Goal: Find specific fact: Find specific fact

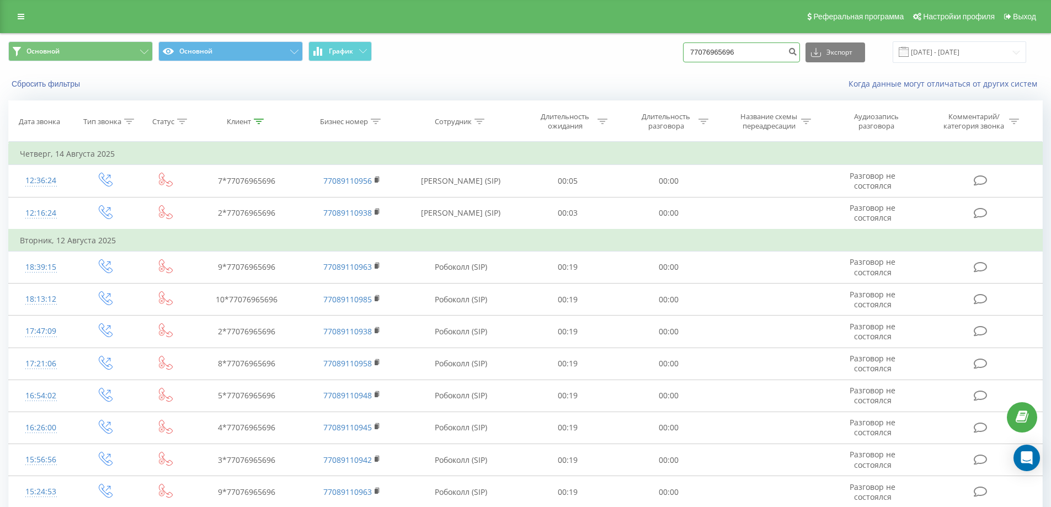
click at [751, 54] on input "77076965696" at bounding box center [741, 52] width 117 height 20
paste input "[PHONE_NUMBER]"
click at [704, 47] on input "[PHONE_NUMBER]" at bounding box center [741, 52] width 117 height 20
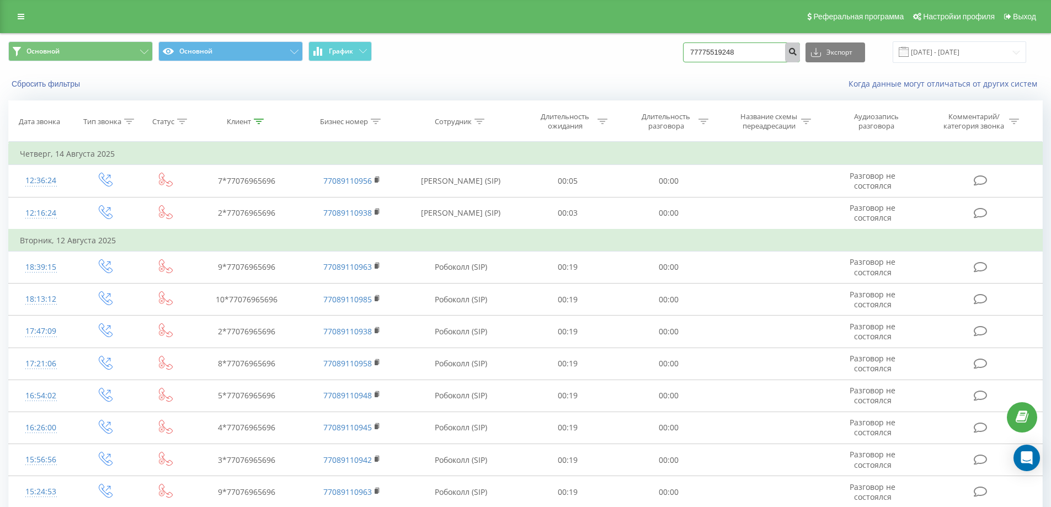
type input "77775519248"
click at [797, 53] on icon "submit" at bounding box center [792, 50] width 9 height 7
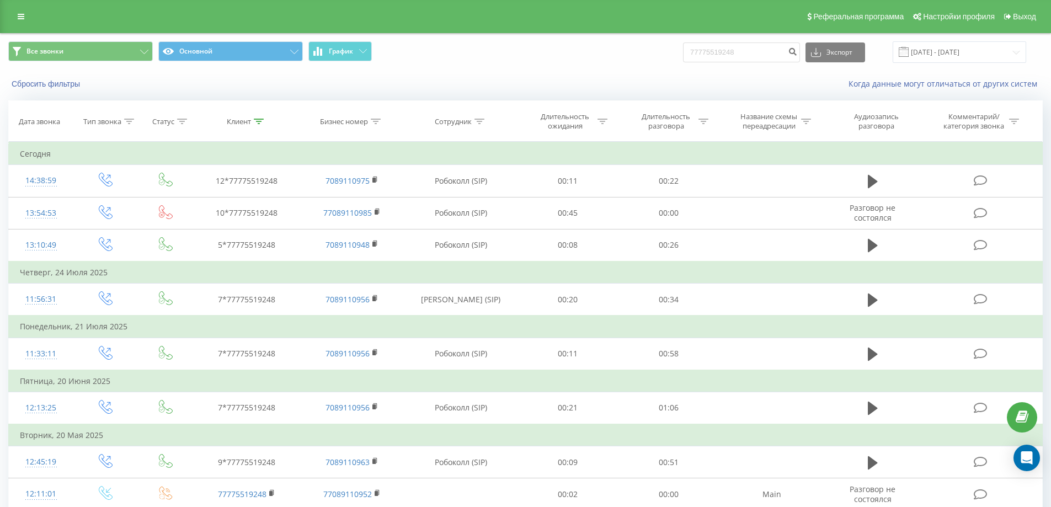
click at [870, 181] on icon at bounding box center [872, 181] width 10 height 13
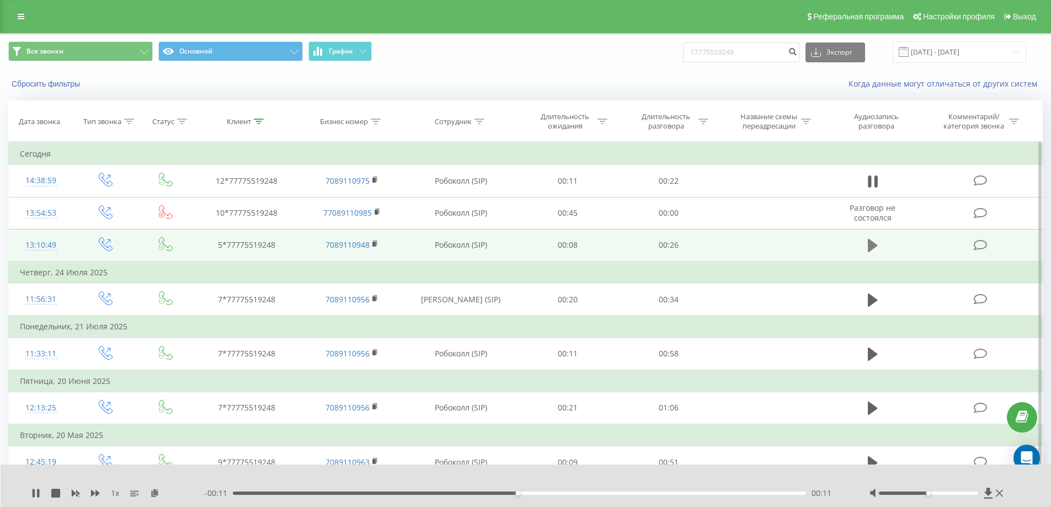
click at [873, 244] on icon at bounding box center [872, 245] width 10 height 13
drag, startPoint x: 927, startPoint y: 494, endPoint x: 957, endPoint y: 496, distance: 30.4
click at [957, 496] on div at bounding box center [937, 493] width 137 height 11
click at [875, 243] on icon at bounding box center [875, 245] width 3 height 12
click at [724, 52] on input "77775519248" at bounding box center [741, 52] width 117 height 20
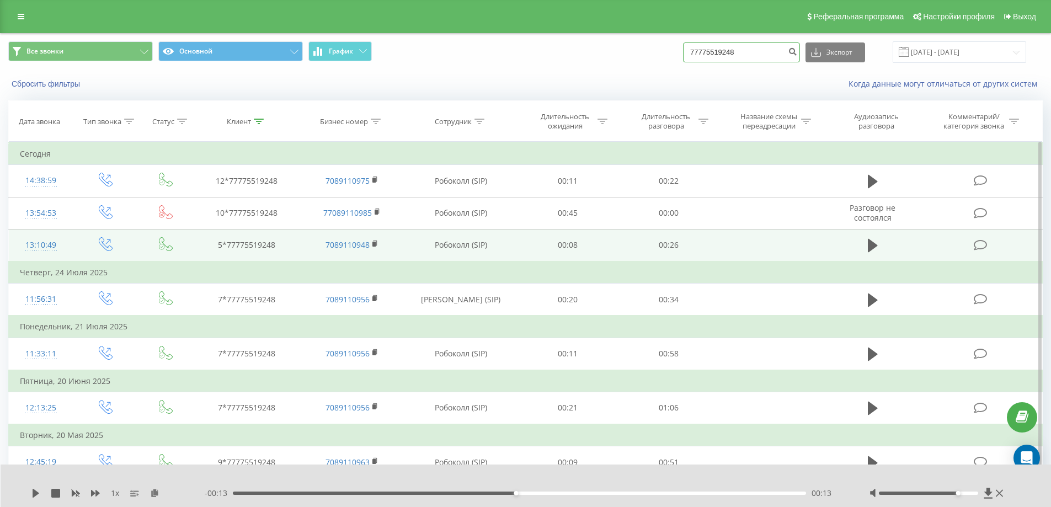
click at [724, 52] on input "77775519248" at bounding box center [741, 52] width 117 height 20
click at [61, 50] on span "Все звонки" at bounding box center [44, 51] width 37 height 9
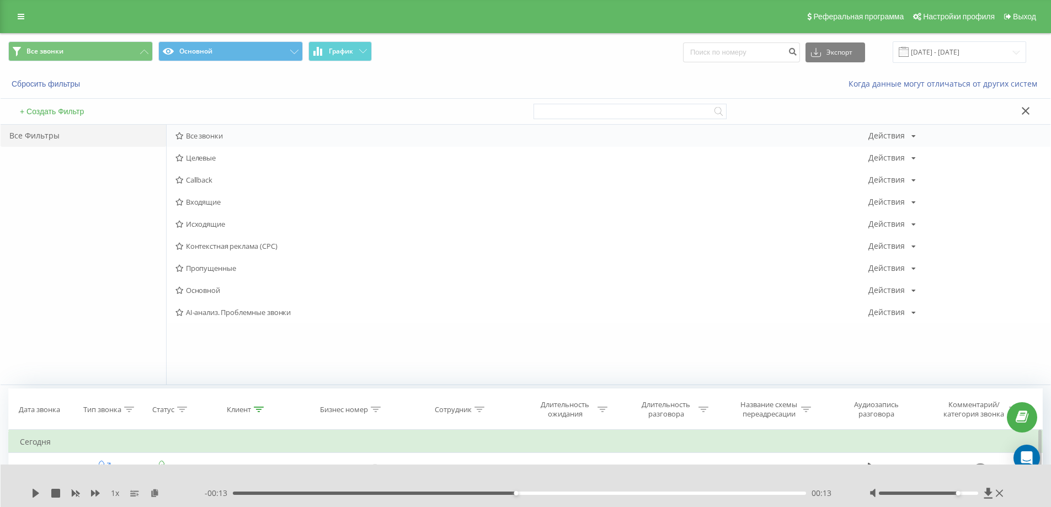
click at [209, 136] on span "Все звонки" at bounding box center [521, 136] width 693 height 8
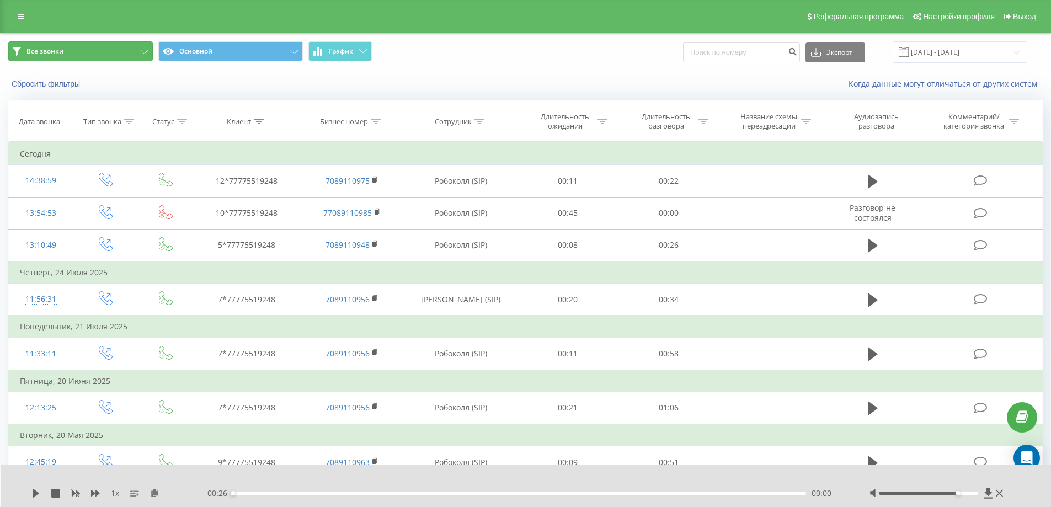
click at [72, 53] on button "Все звонки" at bounding box center [80, 51] width 144 height 20
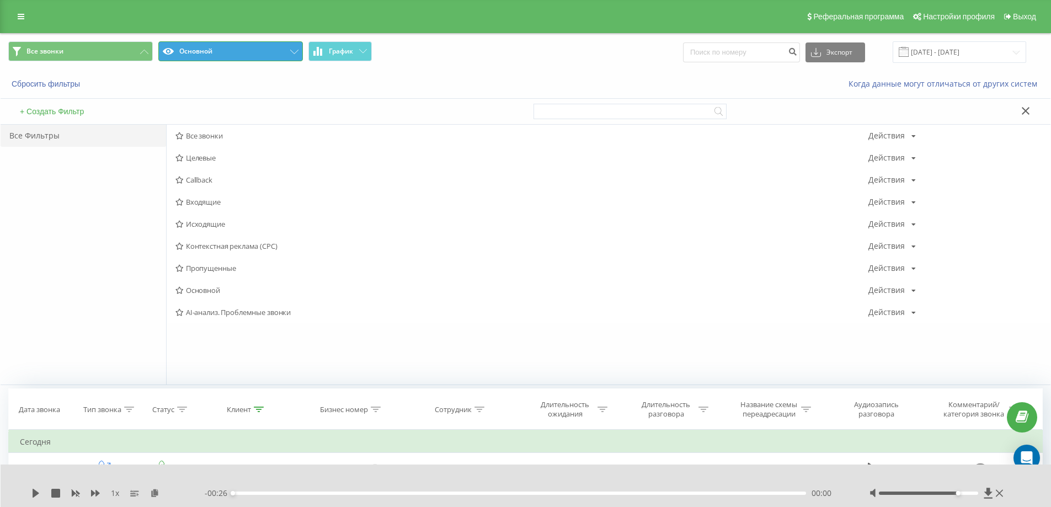
click at [208, 54] on button "Основной" at bounding box center [230, 51] width 144 height 20
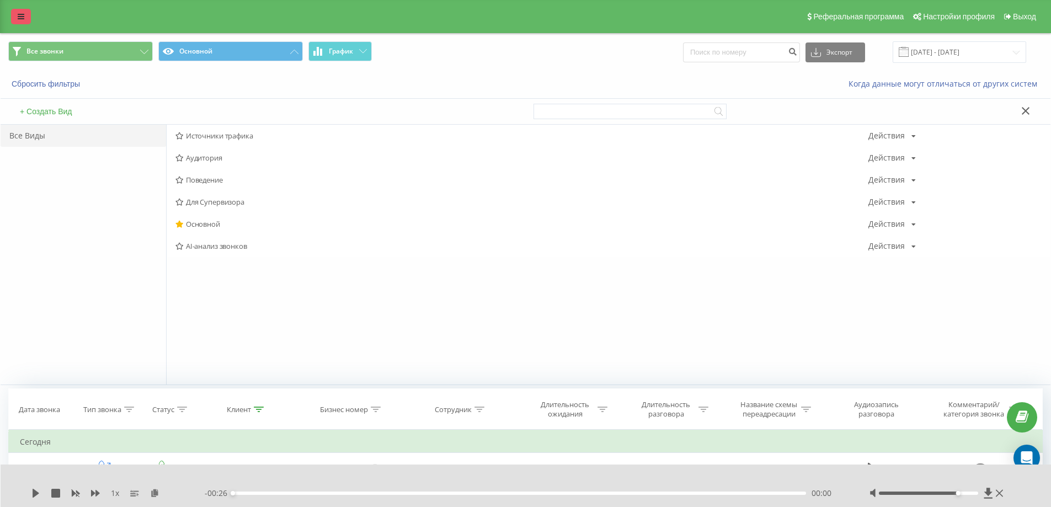
drag, startPoint x: 14, startPoint y: 12, endPoint x: 38, endPoint y: 61, distance: 54.3
click at [15, 12] on link at bounding box center [21, 16] width 20 height 15
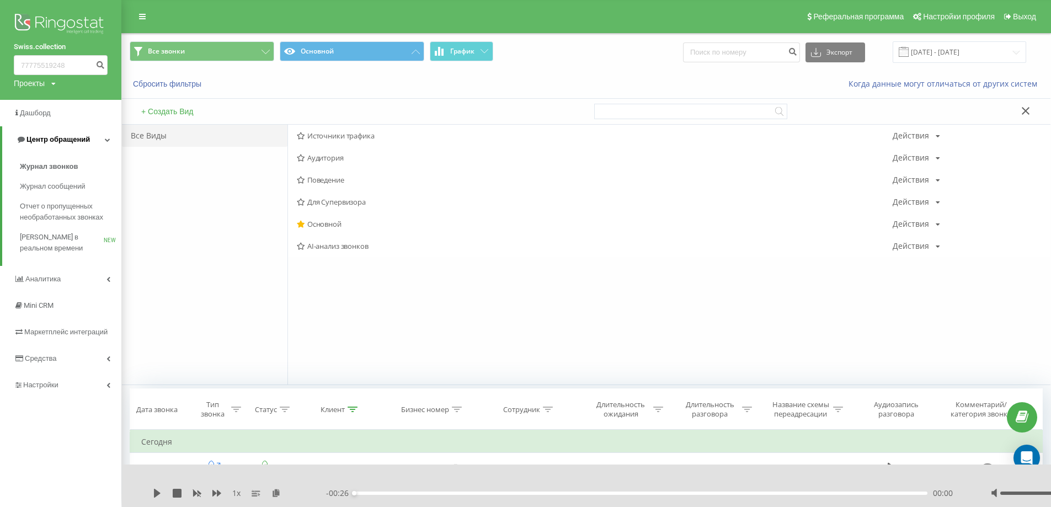
click at [58, 142] on span "Центр обращений" at bounding box center [57, 139] width 63 height 8
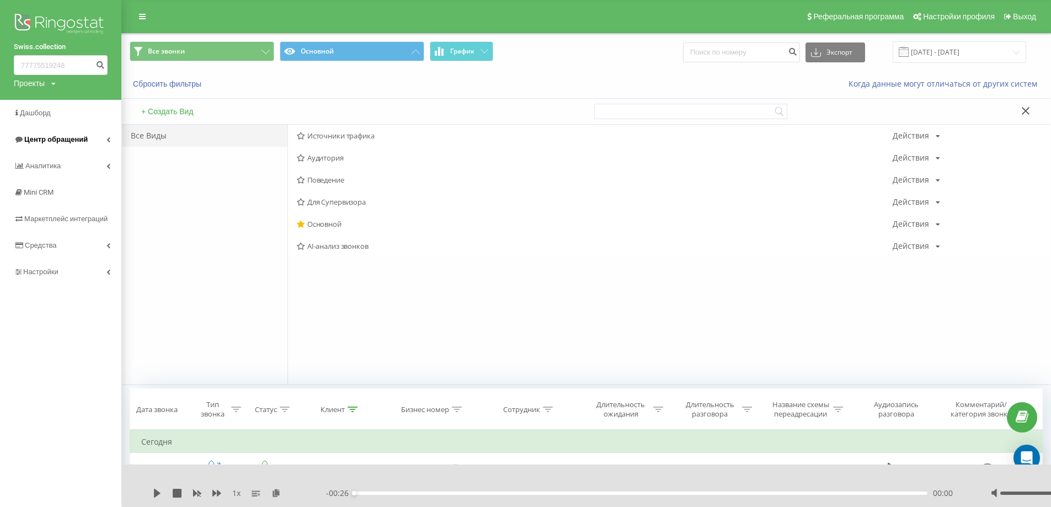
click at [71, 138] on span "Центр обращений" at bounding box center [55, 139] width 63 height 8
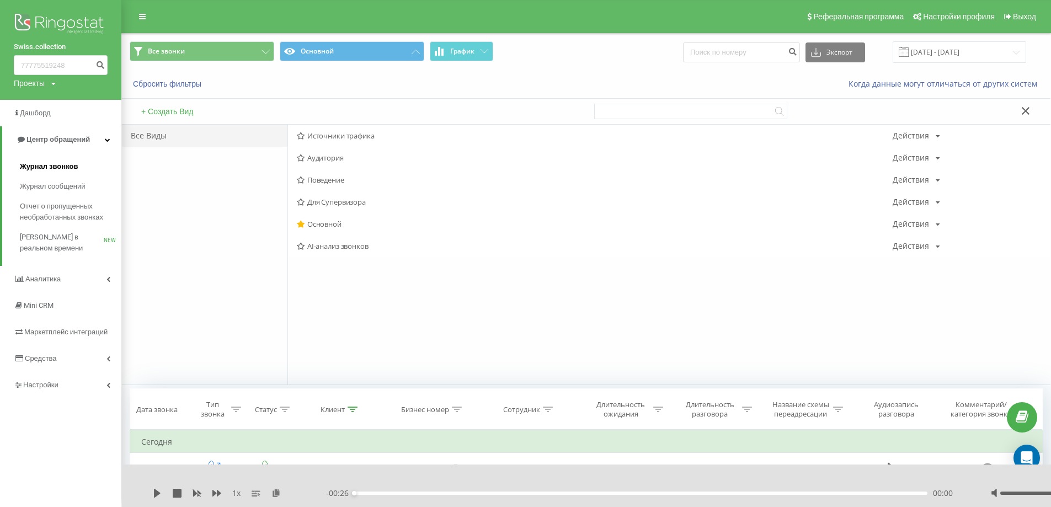
click at [62, 167] on span "Журнал звонков" at bounding box center [49, 166] width 58 height 11
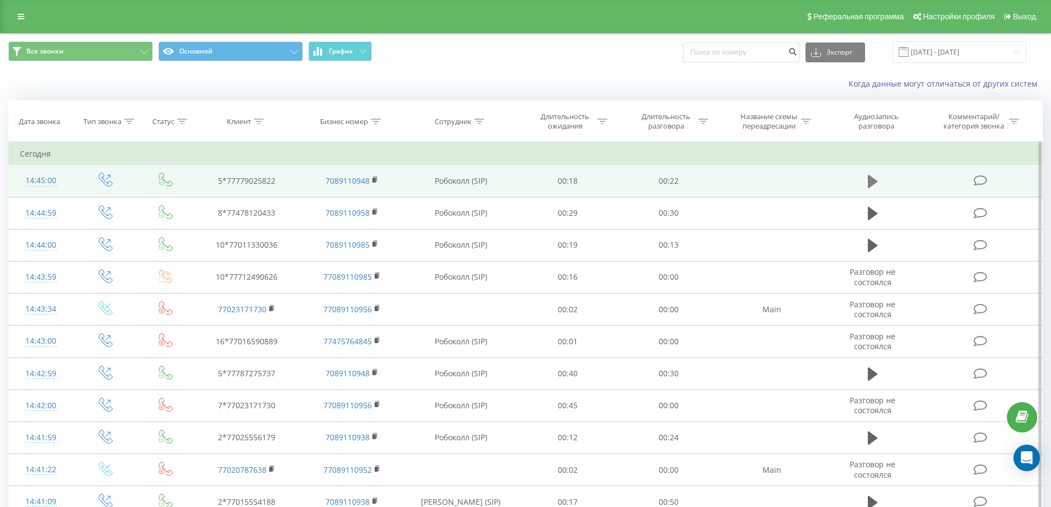
click at [867, 176] on icon at bounding box center [872, 181] width 10 height 13
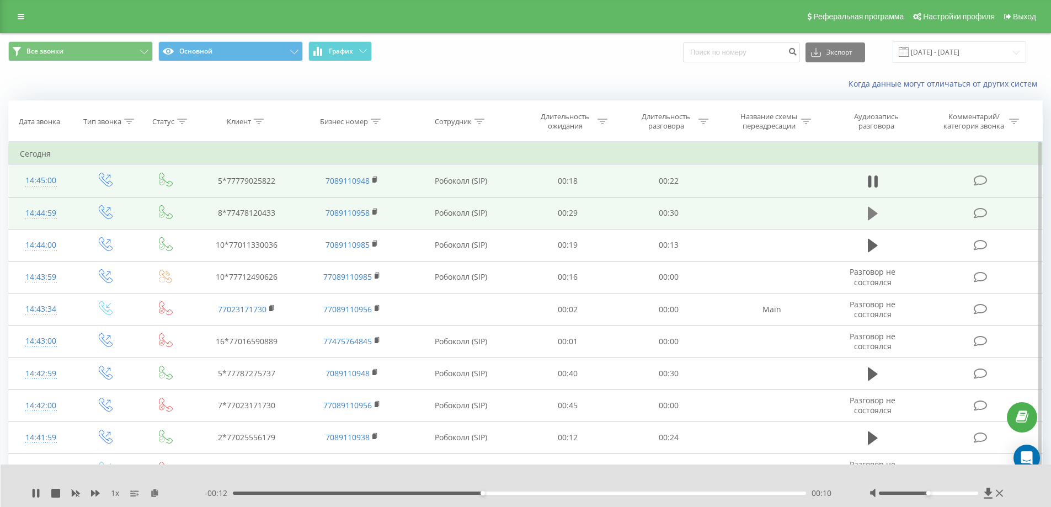
click at [872, 205] on button at bounding box center [872, 213] width 17 height 17
click at [35, 494] on icon at bounding box center [34, 493] width 2 height 9
click at [466, 66] on div "Все звонки Основной График Экспорт .csv .xls .xlsx 20.07.2025 - 20.08.2025" at bounding box center [525, 52] width 1049 height 37
click at [988, 492] on icon at bounding box center [988, 493] width 8 height 10
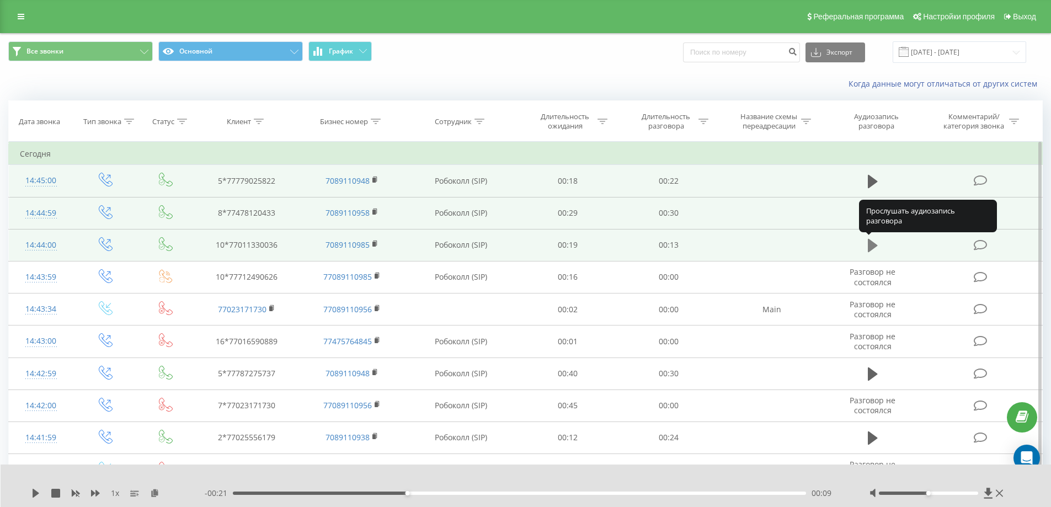
click at [868, 249] on icon at bounding box center [872, 245] width 10 height 13
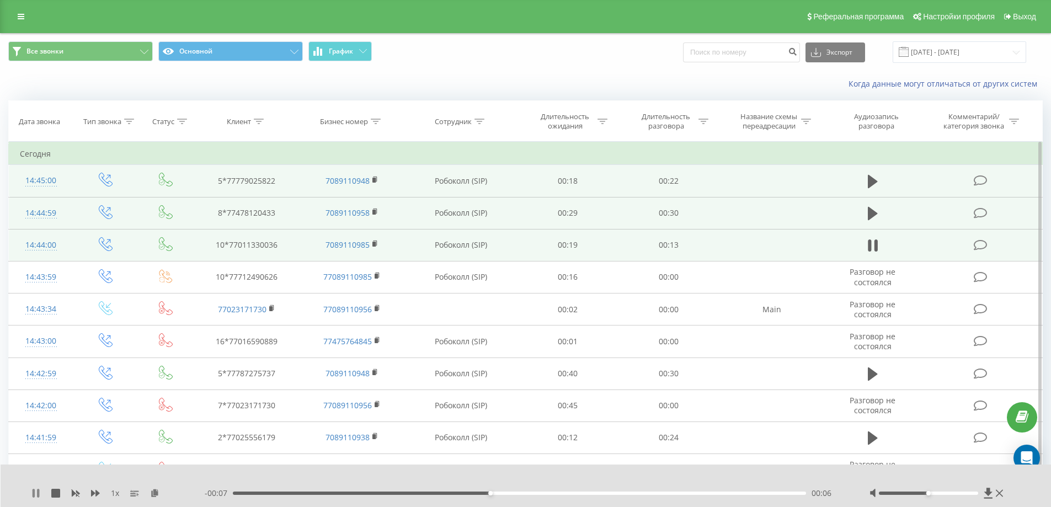
click at [34, 491] on icon at bounding box center [34, 493] width 2 height 9
click at [990, 492] on icon at bounding box center [988, 493] width 8 height 10
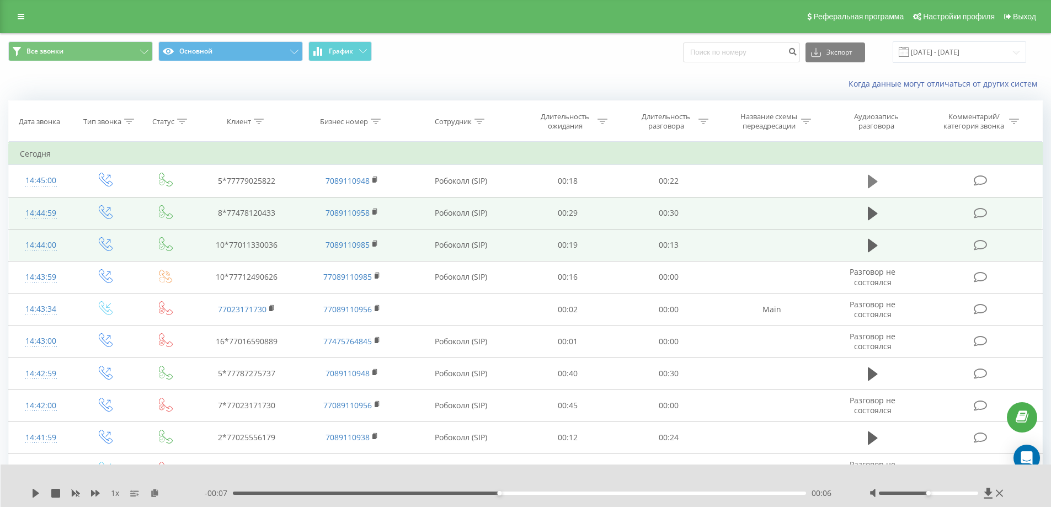
click at [868, 180] on icon at bounding box center [872, 181] width 10 height 13
click at [515, 492] on div "00:11" at bounding box center [520, 492] width 574 height 3
click at [267, 492] on div "00:01" at bounding box center [520, 492] width 574 height 3
click at [622, 495] on div "- 00:12 00:10 00:10" at bounding box center [523, 493] width 637 height 11
click at [677, 492] on div "00:11" at bounding box center [520, 492] width 574 height 3
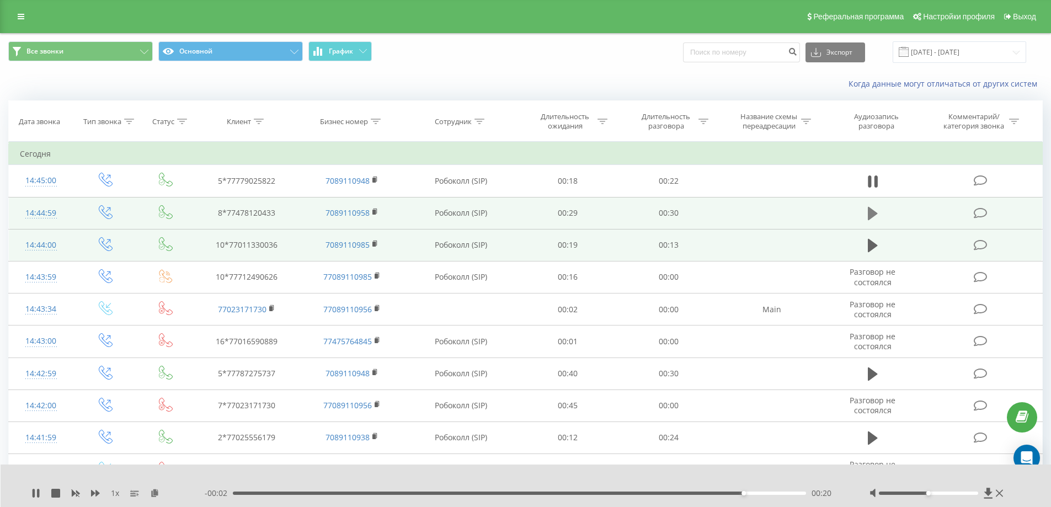
click at [869, 217] on icon at bounding box center [872, 213] width 10 height 13
click at [876, 244] on icon at bounding box center [872, 245] width 10 height 15
click at [988, 490] on icon at bounding box center [988, 493] width 8 height 10
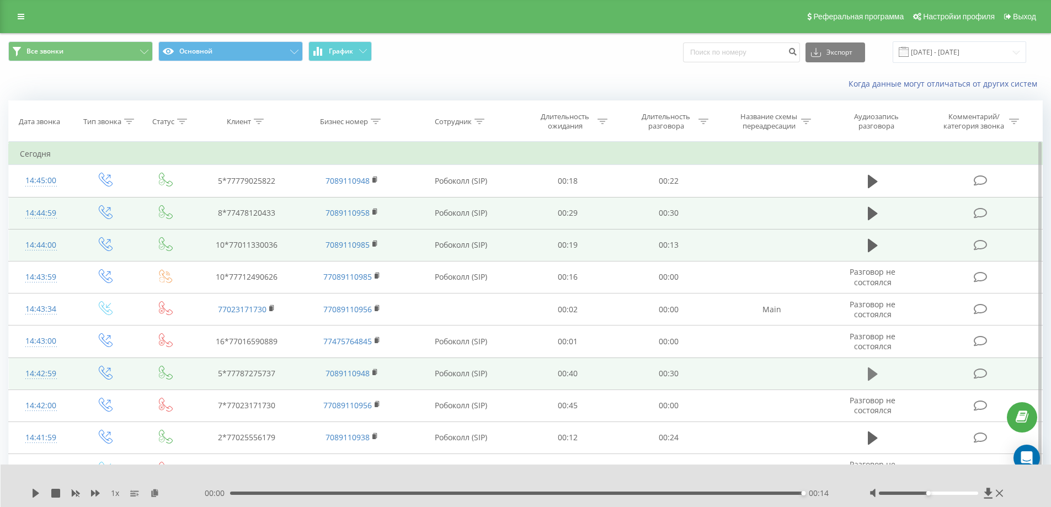
click at [870, 373] on icon at bounding box center [872, 373] width 10 height 13
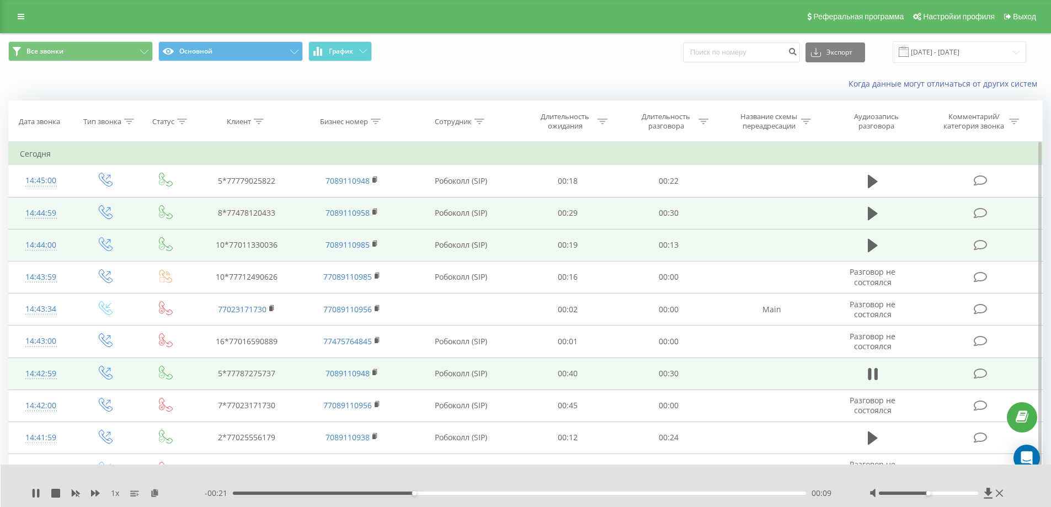
click at [319, 490] on div "- 00:21 00:09 00:09" at bounding box center [523, 493] width 637 height 11
click at [279, 492] on div "00:10" at bounding box center [520, 492] width 574 height 3
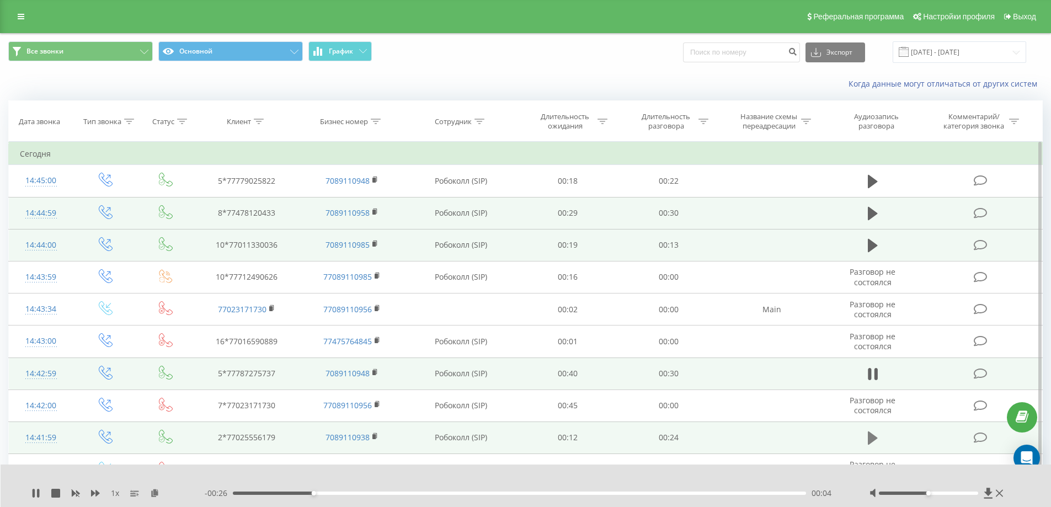
click at [865, 437] on button at bounding box center [872, 438] width 17 height 17
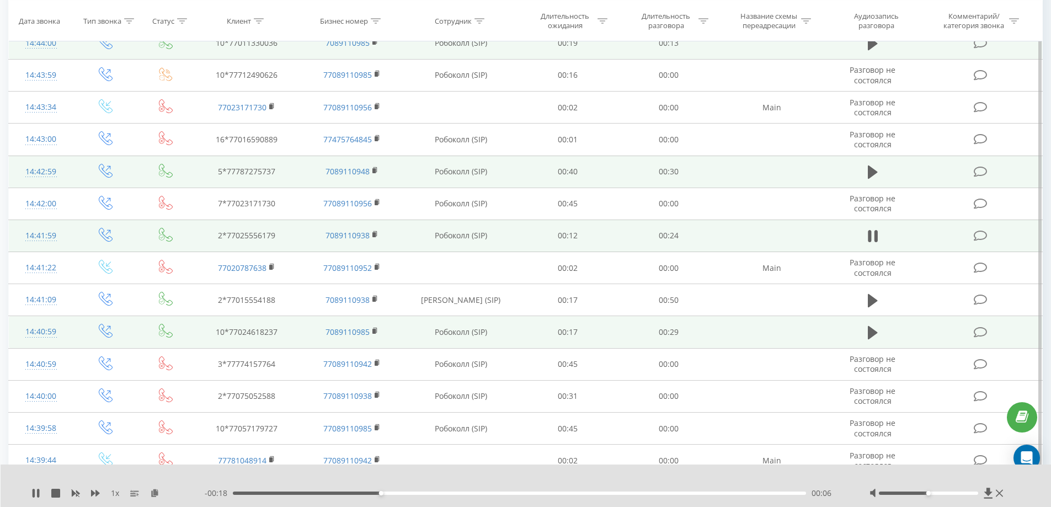
scroll to position [221, 0]
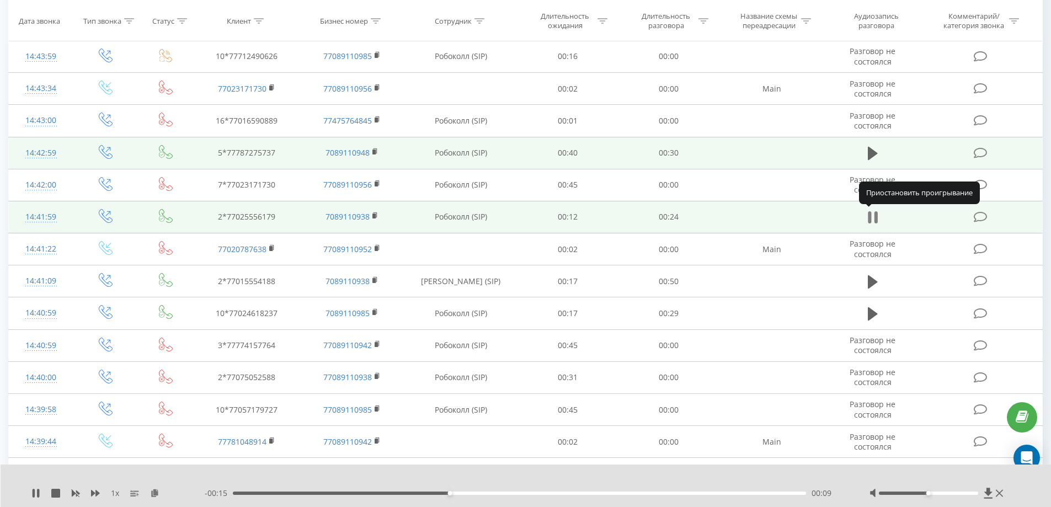
click at [876, 218] on icon at bounding box center [875, 217] width 3 height 12
click at [988, 495] on icon at bounding box center [988, 493] width 8 height 10
click at [376, 214] on icon at bounding box center [375, 214] width 4 height 5
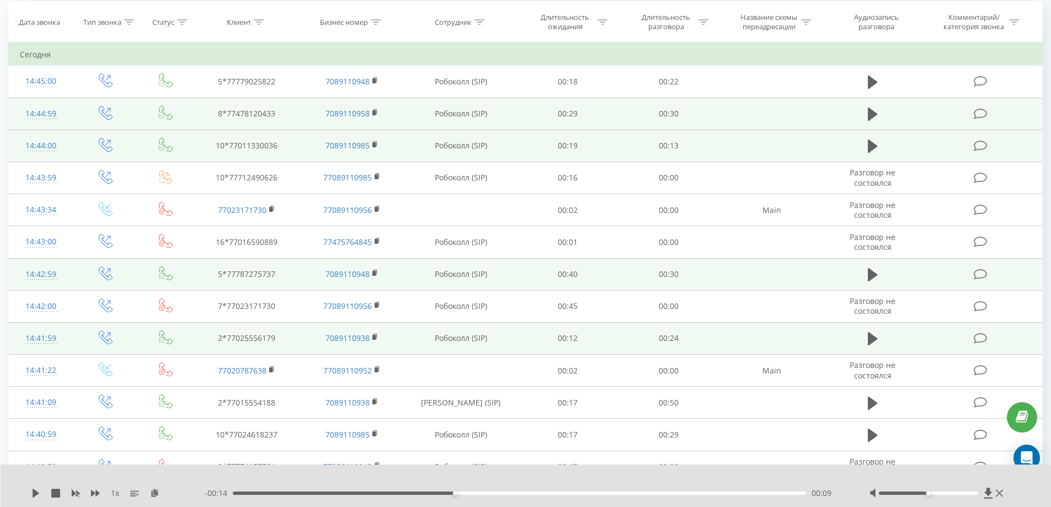
scroll to position [55, 0]
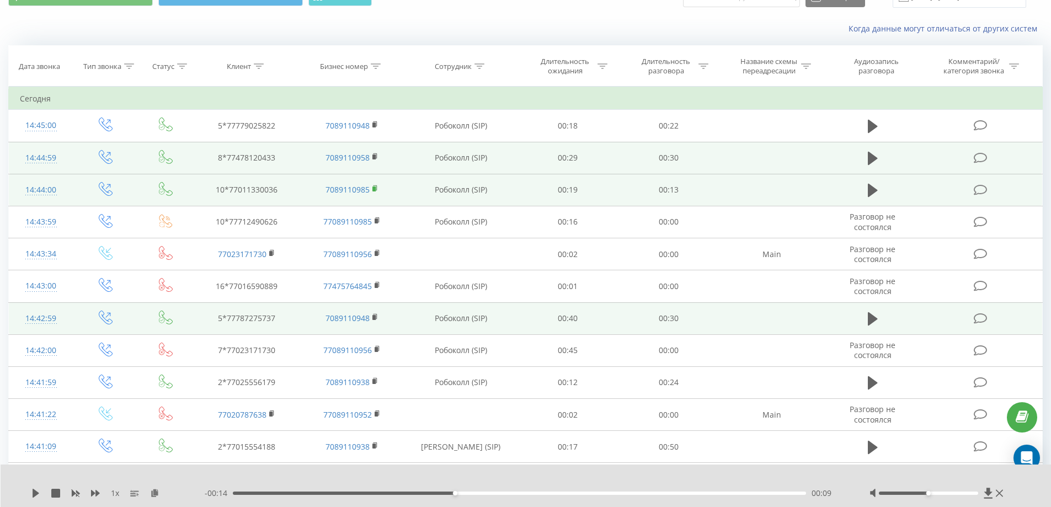
click at [376, 188] on icon at bounding box center [375, 189] width 6 height 8
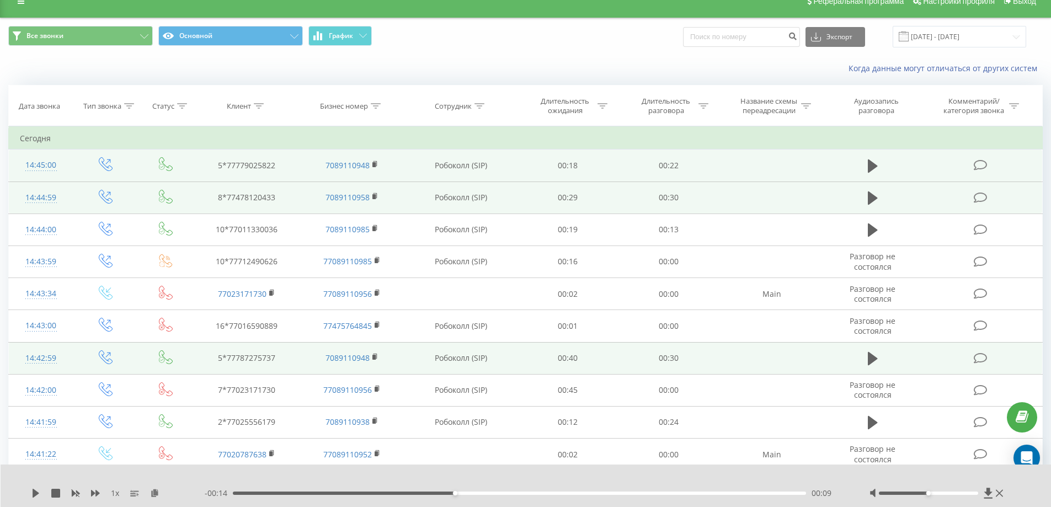
scroll to position [0, 0]
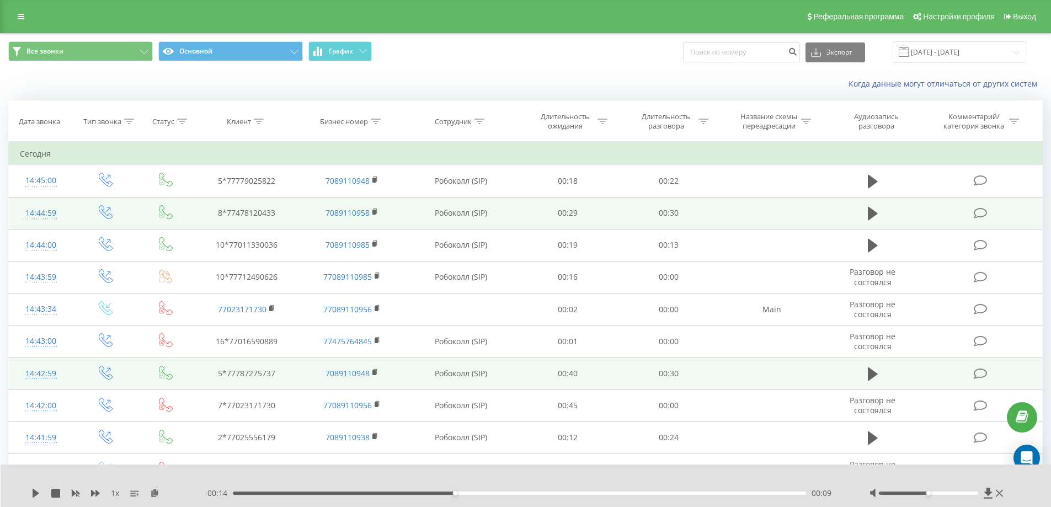
click at [590, 71] on div "Когда данные могут отличаться от других систем" at bounding box center [525, 84] width 1049 height 26
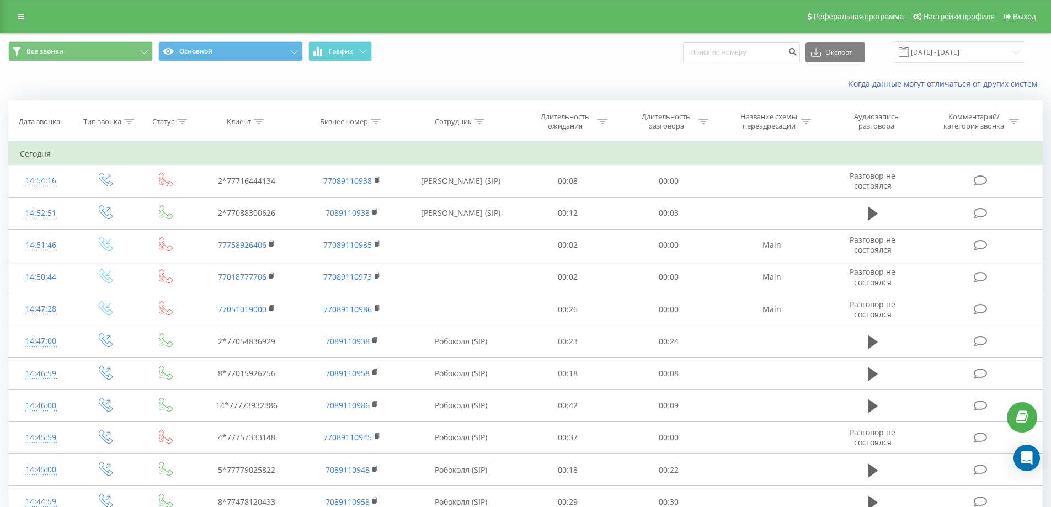
click at [502, 63] on div "Все звонки Основной График Экспорт .csv .xls .xlsx 20.07.2025 - 20.08.2025" at bounding box center [525, 52] width 1049 height 37
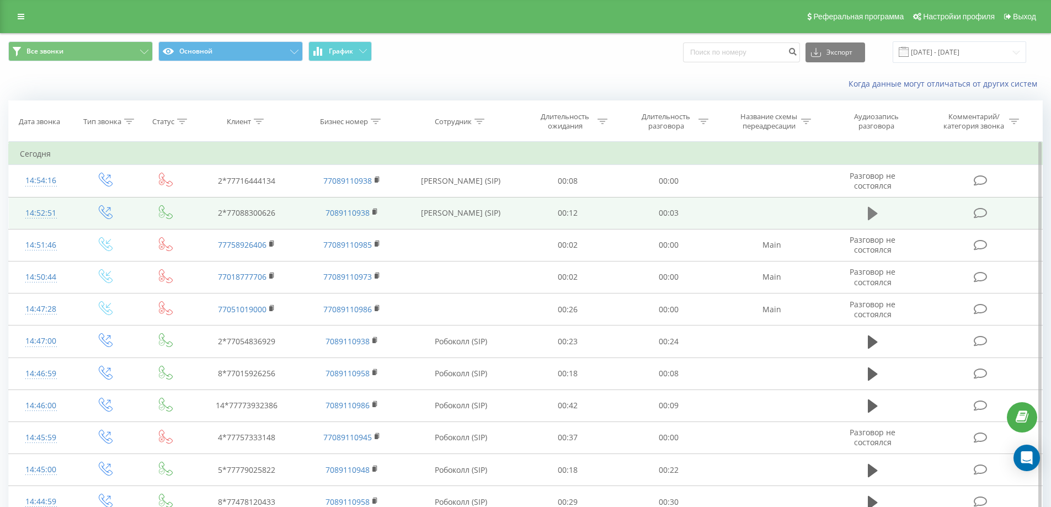
click at [871, 212] on icon at bounding box center [872, 213] width 10 height 13
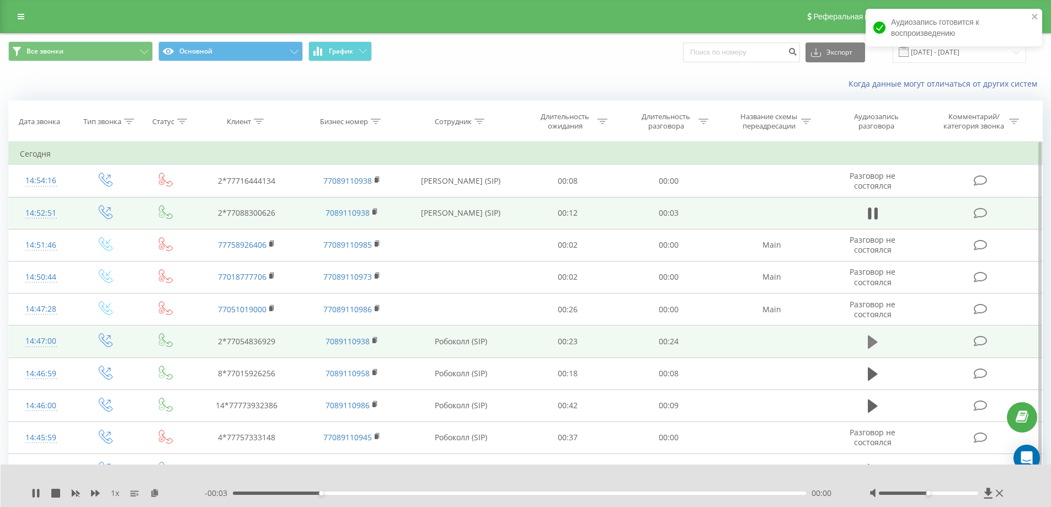
click at [865, 344] on button at bounding box center [872, 342] width 17 height 17
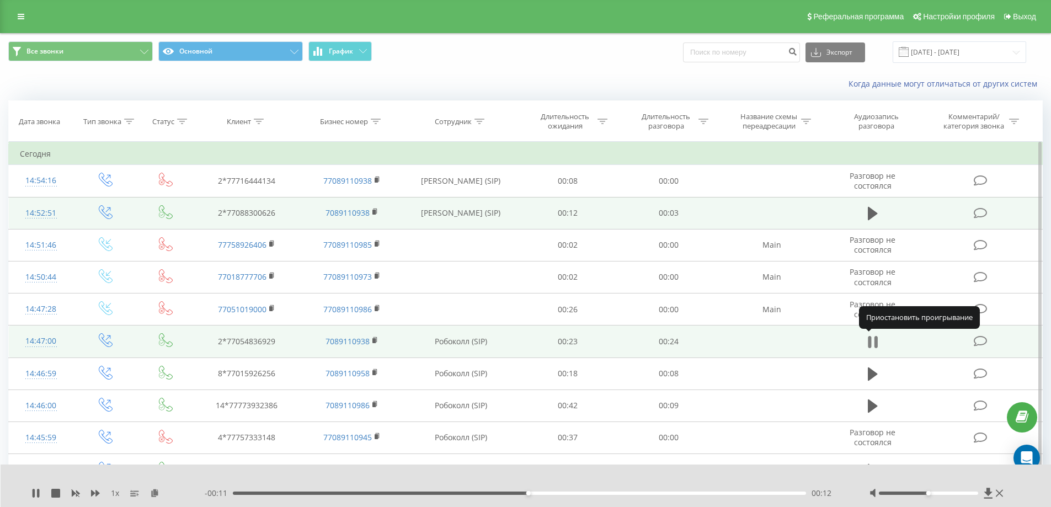
click at [872, 344] on icon at bounding box center [872, 341] width 10 height 15
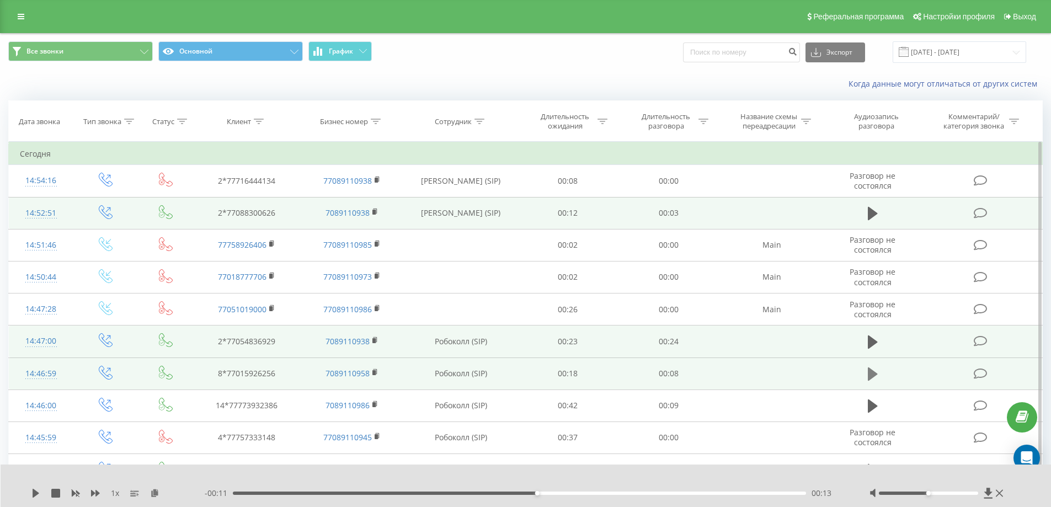
click at [870, 378] on icon at bounding box center [872, 373] width 10 height 13
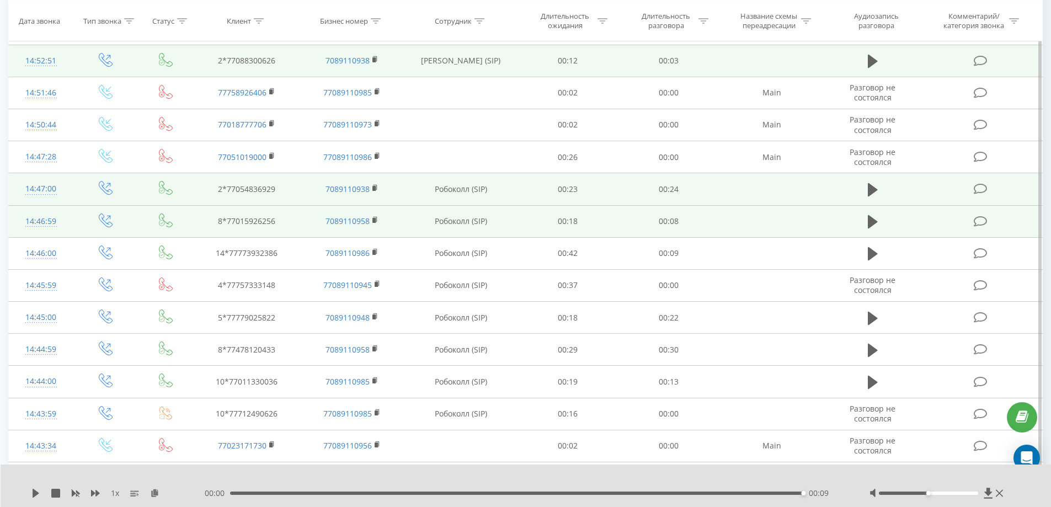
scroll to position [165, 0]
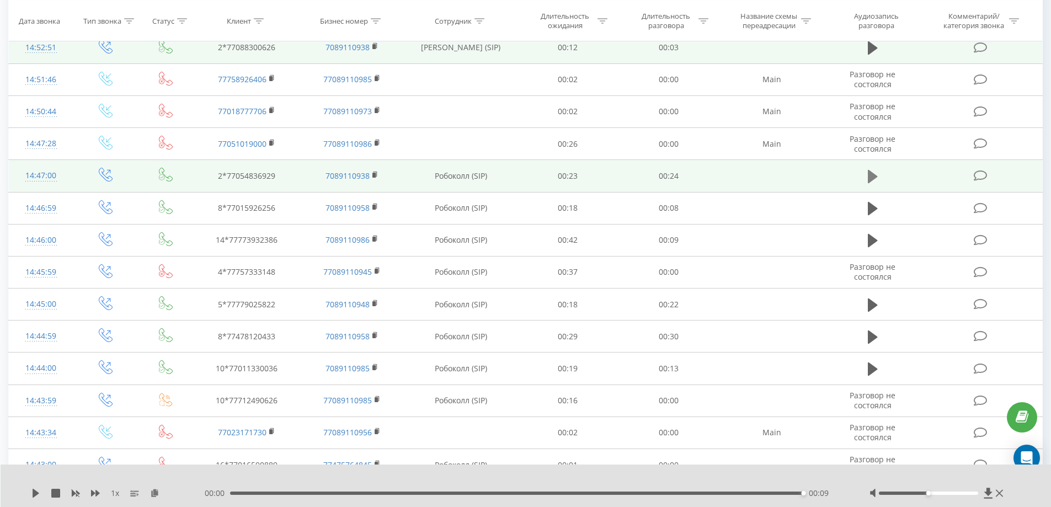
click at [867, 179] on icon at bounding box center [872, 176] width 10 height 15
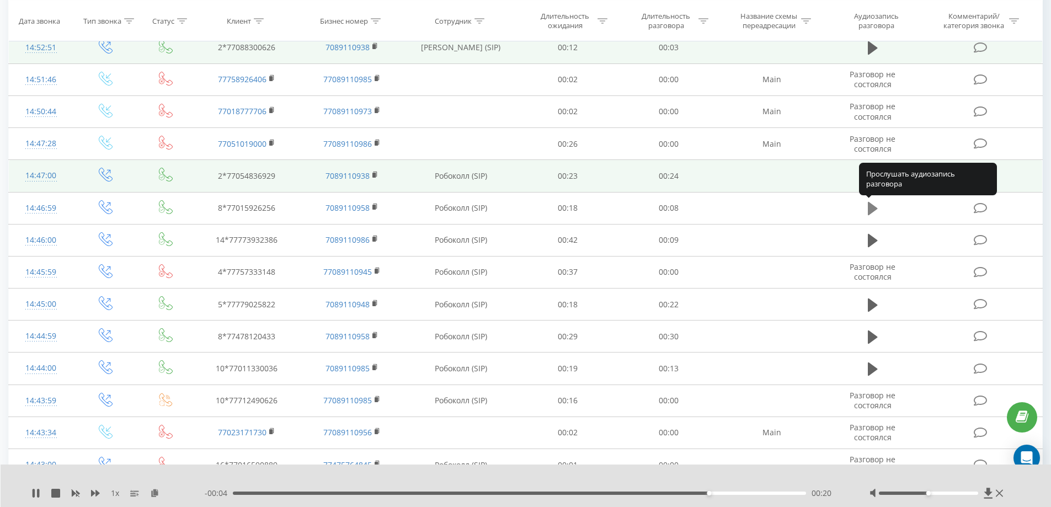
click at [870, 205] on icon at bounding box center [872, 208] width 10 height 13
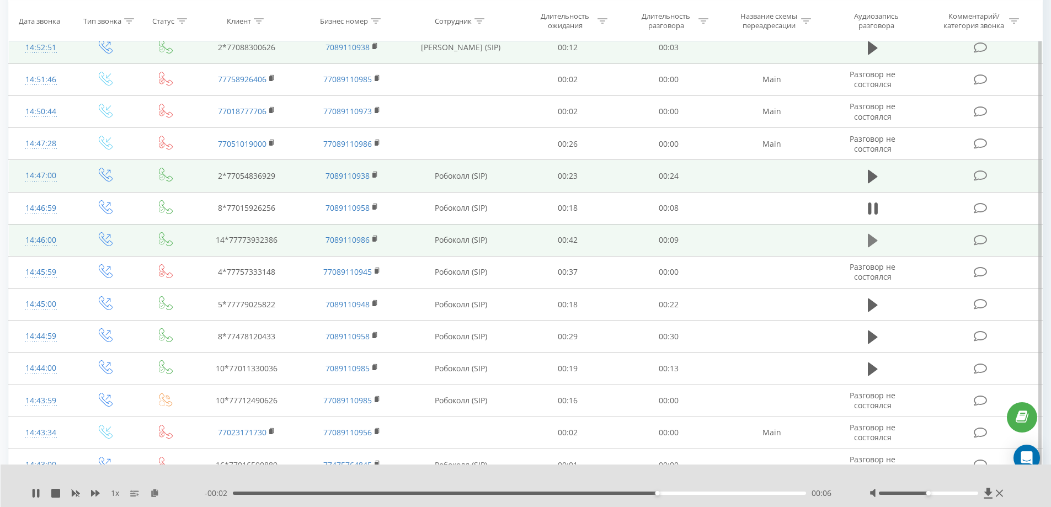
click at [868, 240] on icon at bounding box center [872, 240] width 10 height 13
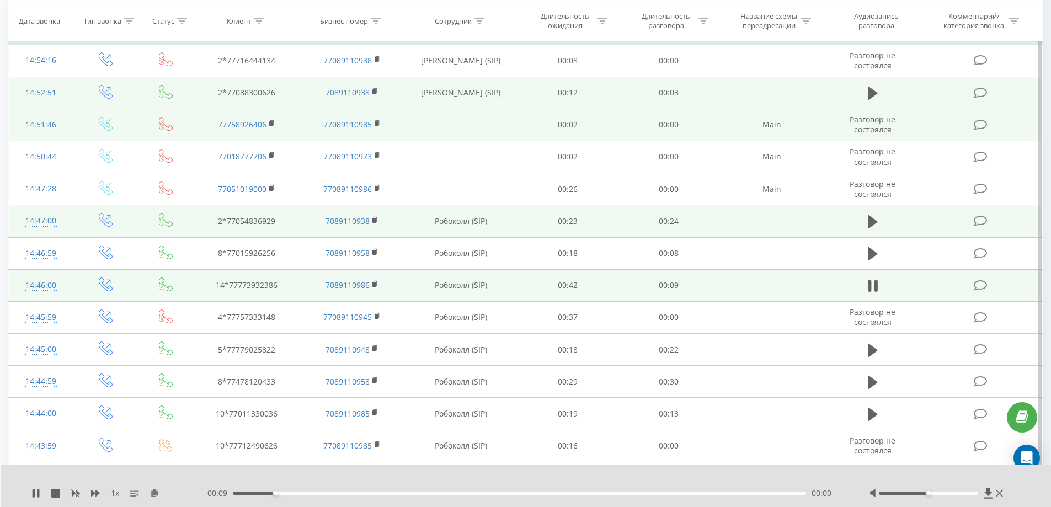
scroll to position [110, 0]
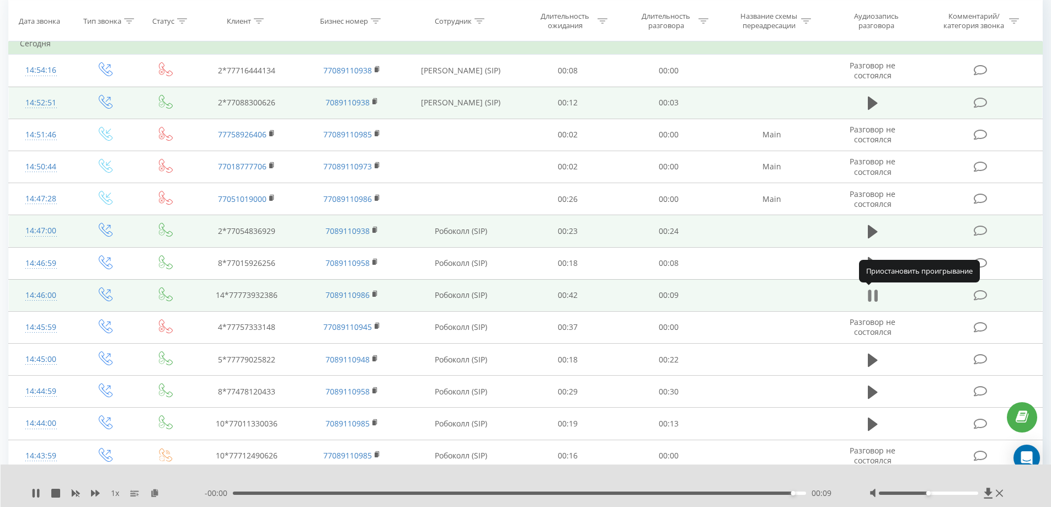
click at [873, 294] on icon at bounding box center [872, 295] width 10 height 15
click at [879, 227] on button at bounding box center [872, 231] width 17 height 17
click at [236, 492] on div "00:23" at bounding box center [520, 492] width 574 height 3
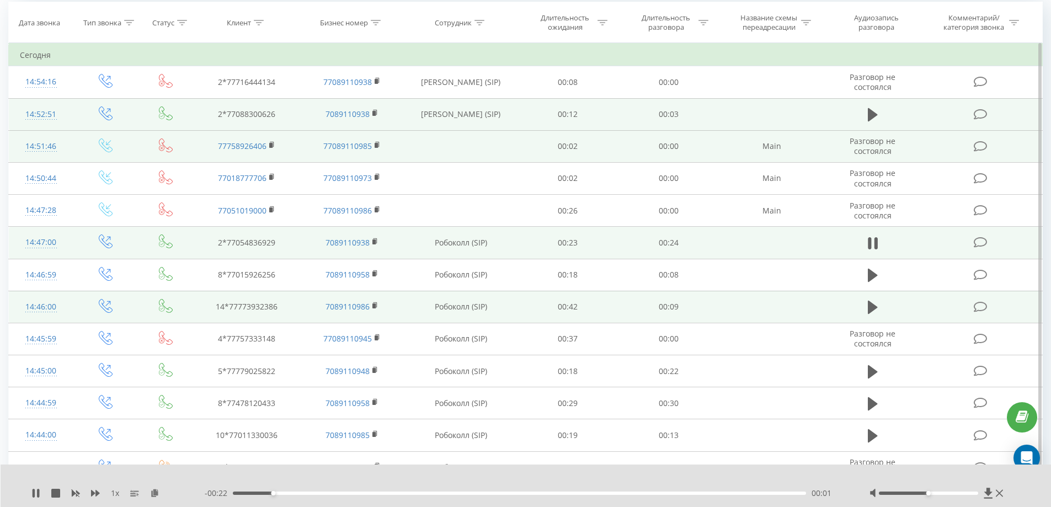
scroll to position [165, 0]
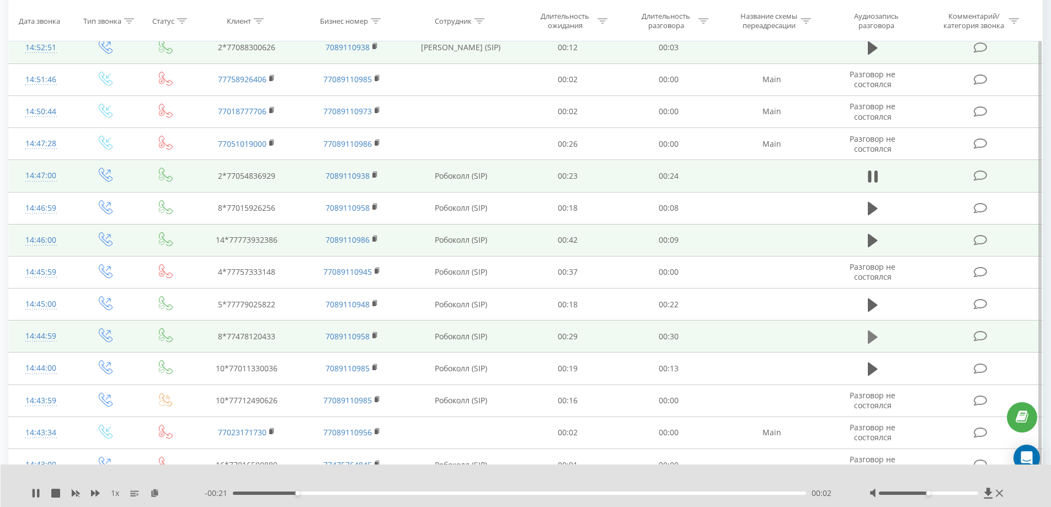
click at [870, 339] on icon at bounding box center [872, 336] width 10 height 13
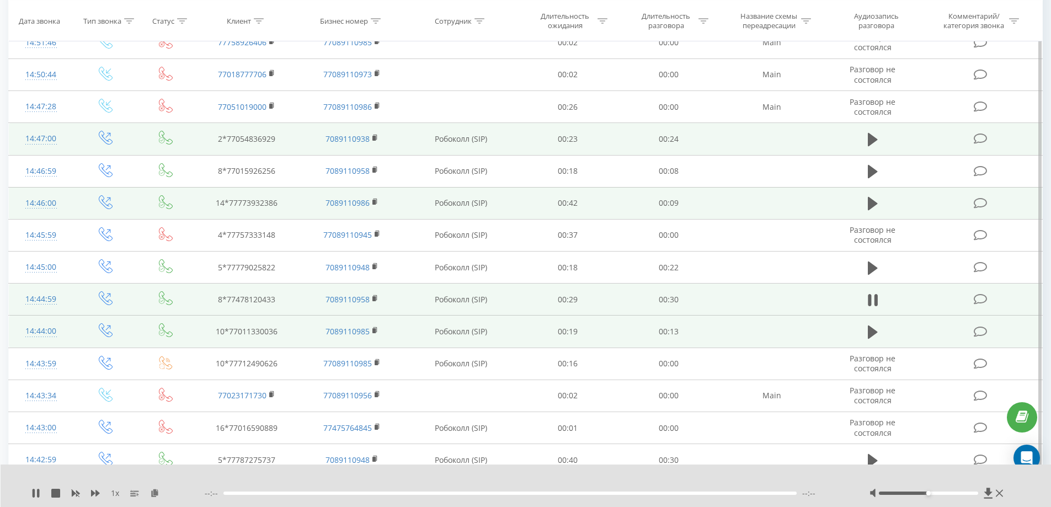
scroll to position [221, 0]
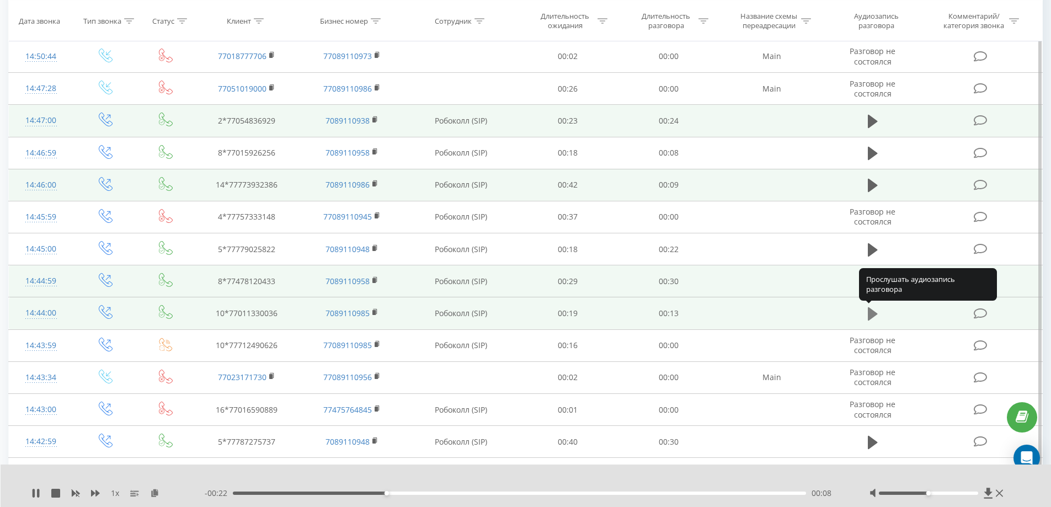
click at [870, 316] on icon at bounding box center [872, 313] width 10 height 13
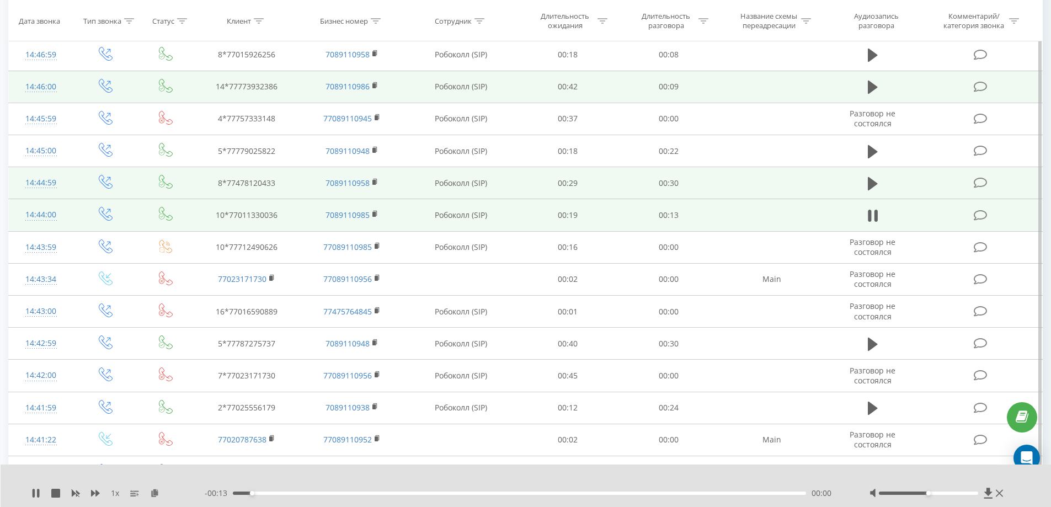
scroll to position [331, 0]
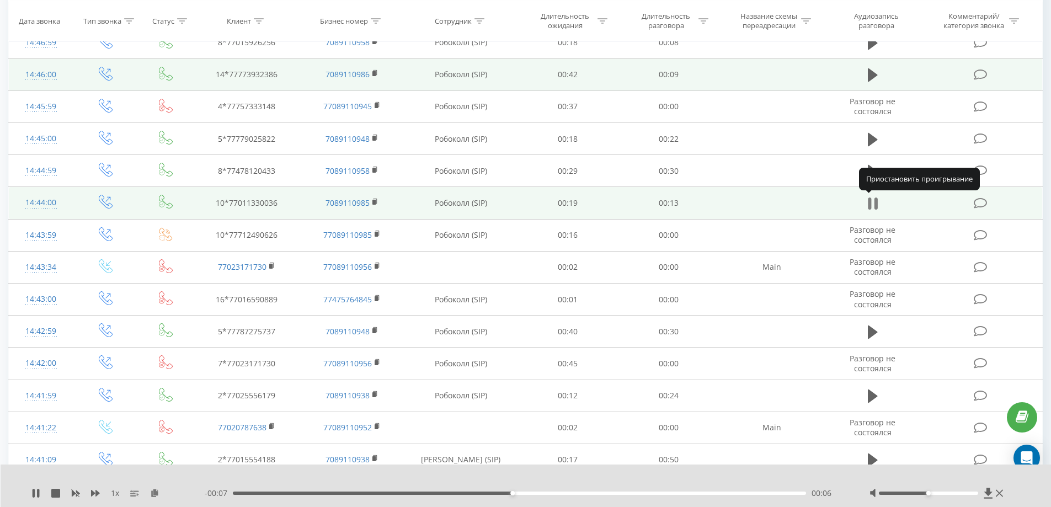
click at [871, 201] on icon at bounding box center [872, 203] width 10 height 15
click at [35, 492] on icon at bounding box center [36, 493] width 7 height 9
click at [35, 492] on icon at bounding box center [35, 493] width 9 height 9
click at [35, 492] on icon at bounding box center [36, 493] width 7 height 9
click at [35, 492] on icon at bounding box center [35, 493] width 9 height 9
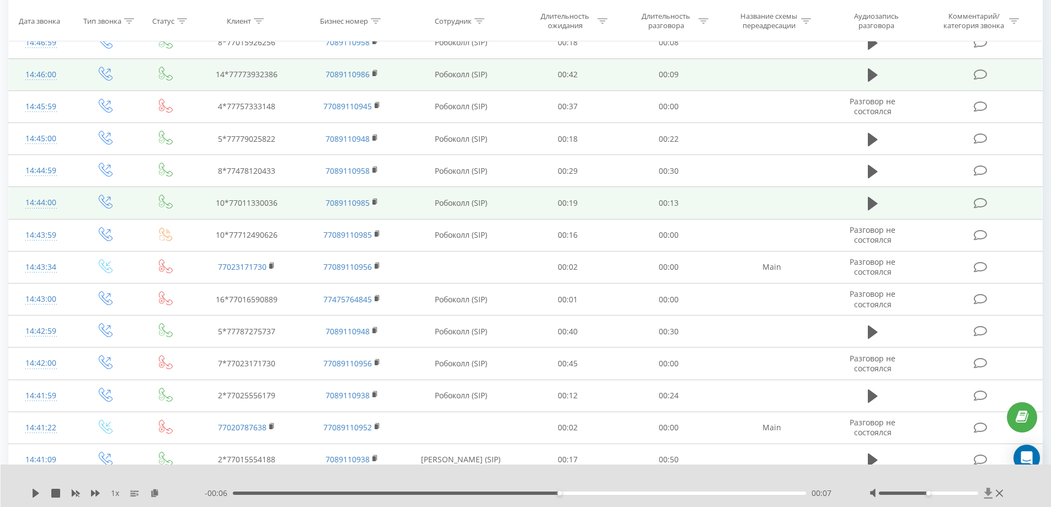
click at [989, 496] on icon at bounding box center [987, 493] width 9 height 11
click at [247, 206] on td "10*77011330036" at bounding box center [246, 203] width 105 height 32
copy td "77011330036"
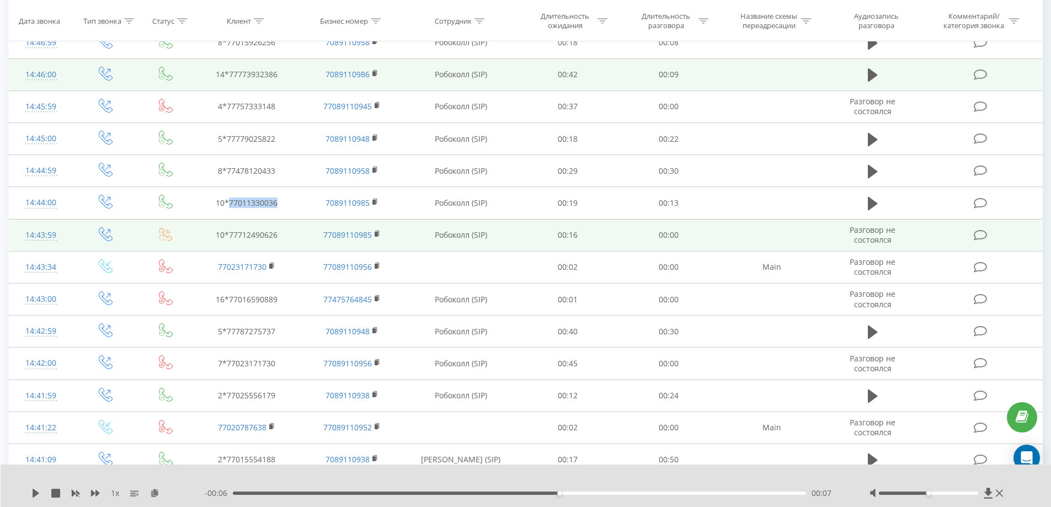
copy td "77011330036"
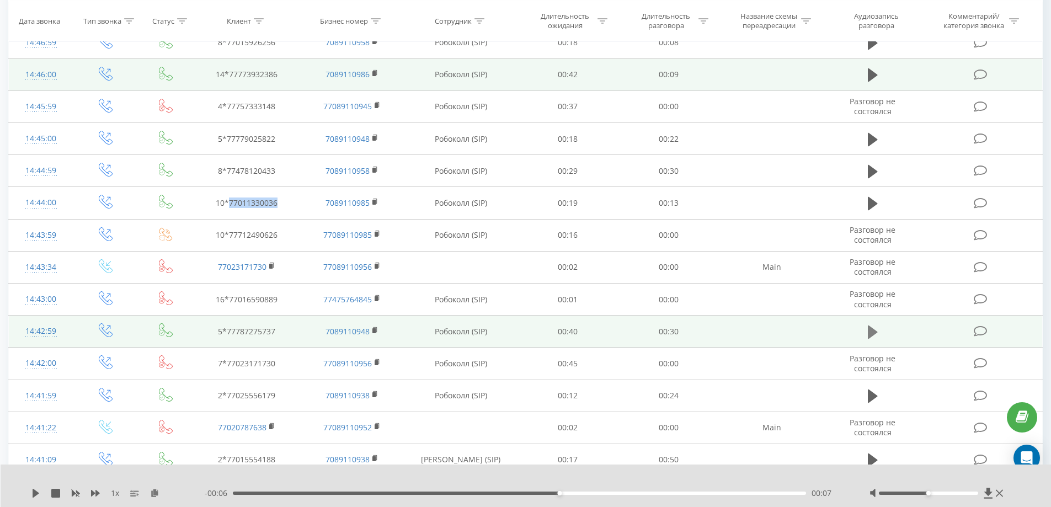
click at [867, 331] on icon at bounding box center [872, 331] width 10 height 13
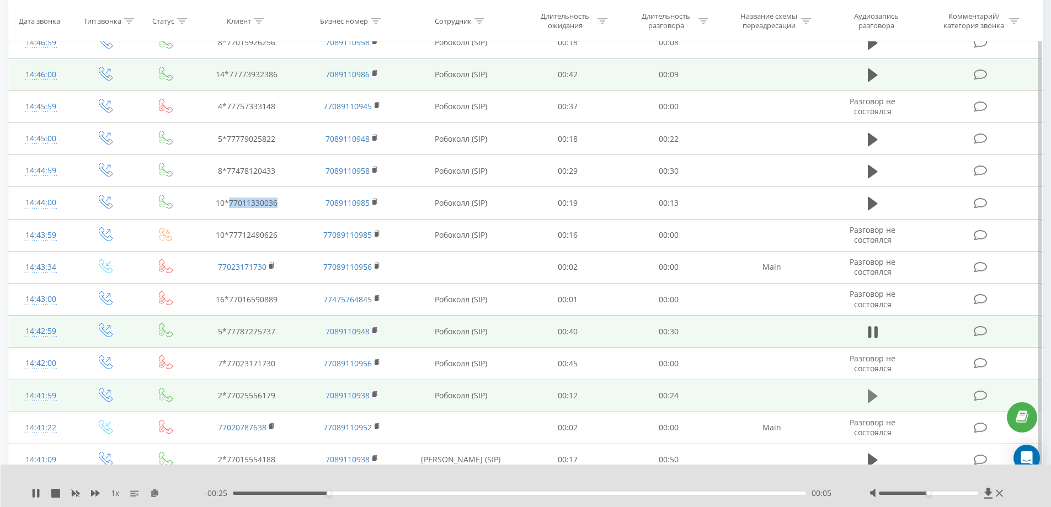
click at [877, 393] on icon at bounding box center [872, 395] width 10 height 15
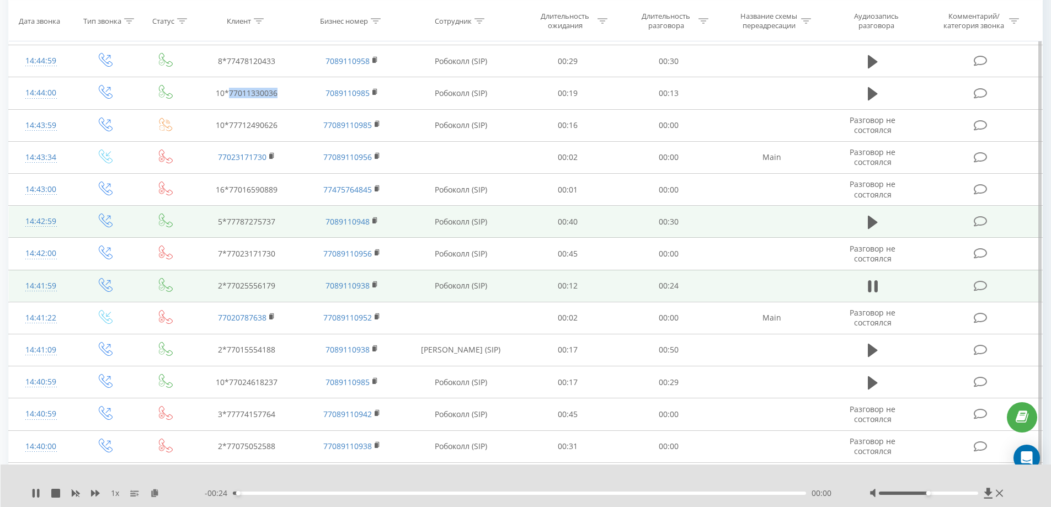
scroll to position [441, 0]
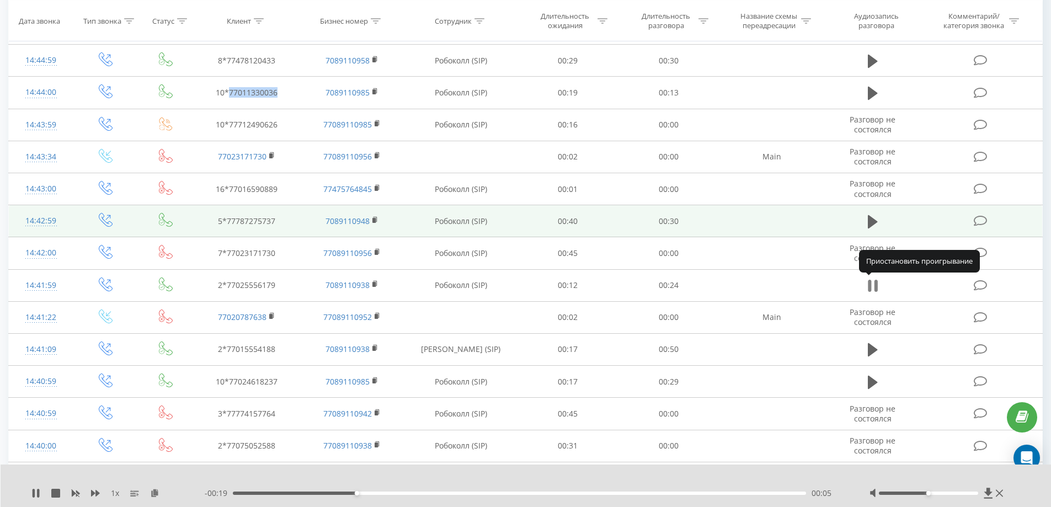
click at [871, 285] on icon at bounding box center [872, 285] width 10 height 15
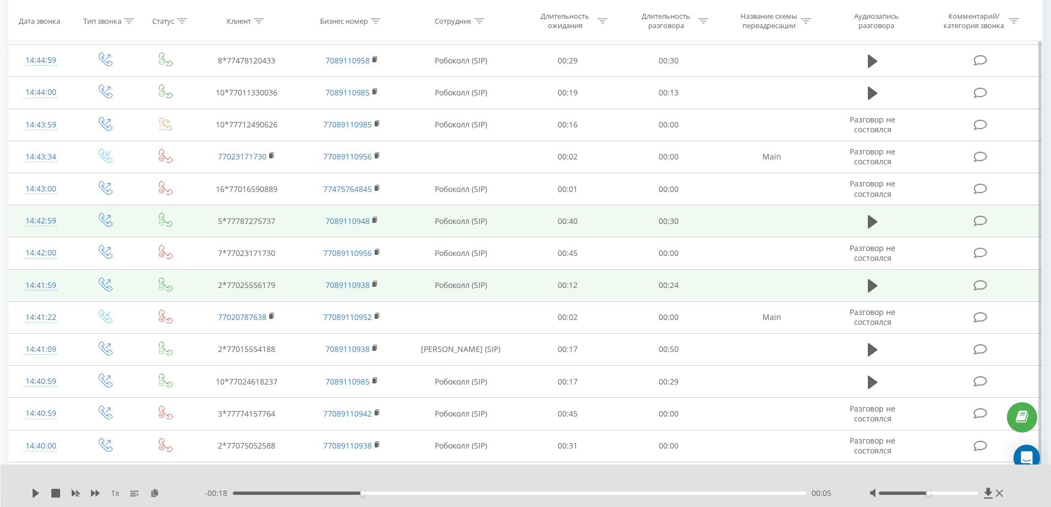
click at [270, 287] on td "2*77025556179" at bounding box center [246, 285] width 105 height 32
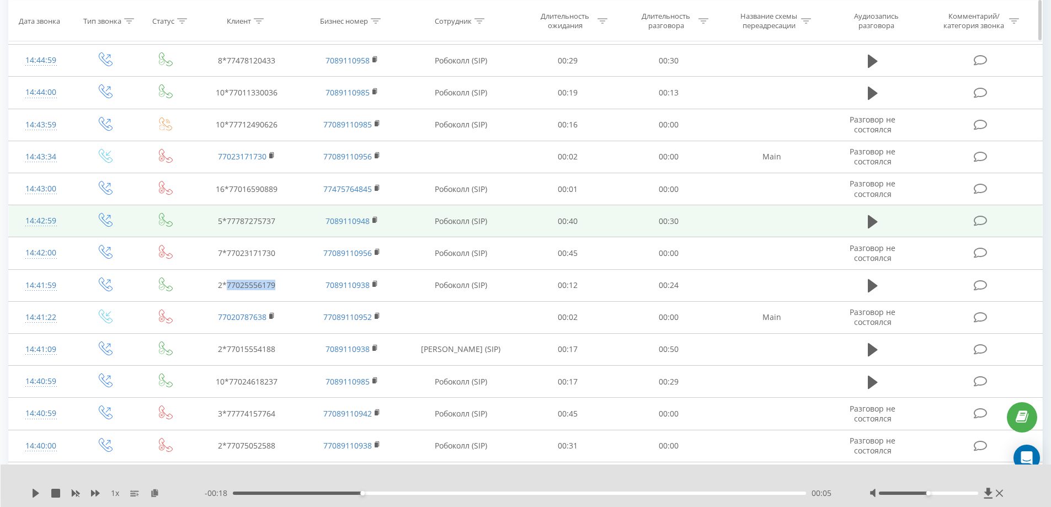
copy td "77025556179"
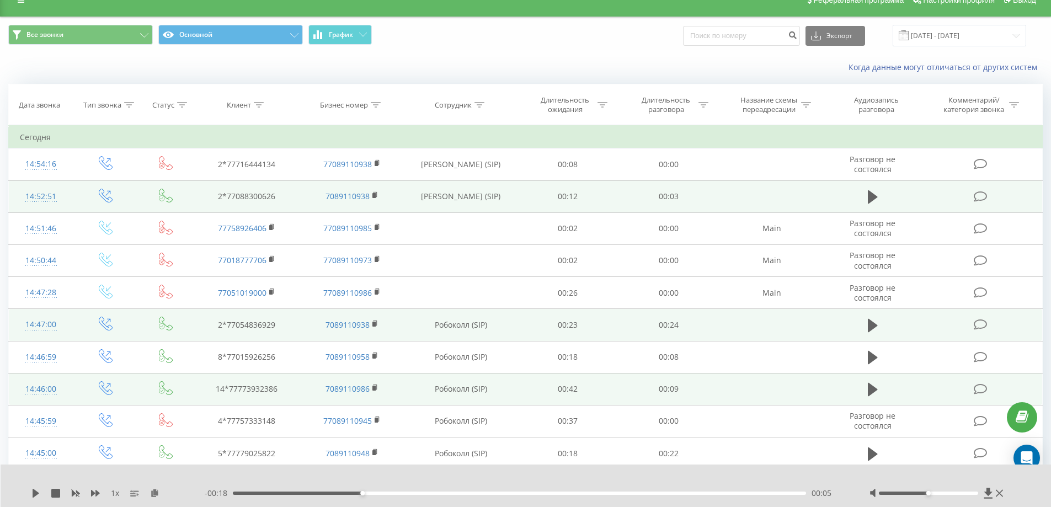
scroll to position [0, 0]
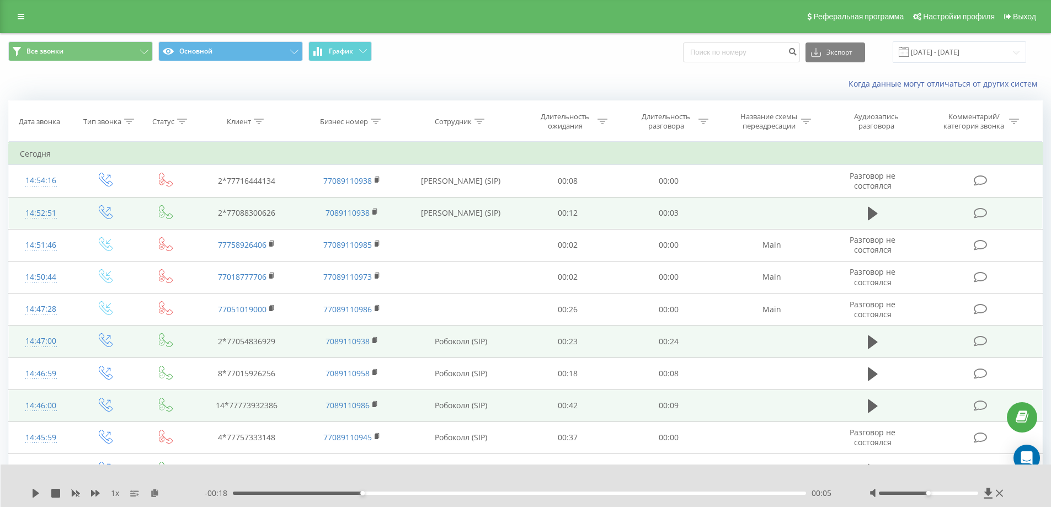
click at [469, 81] on div "Когда данные могут отличаться от других систем" at bounding box center [722, 83] width 656 height 11
